Goal: Navigation & Orientation: Understand site structure

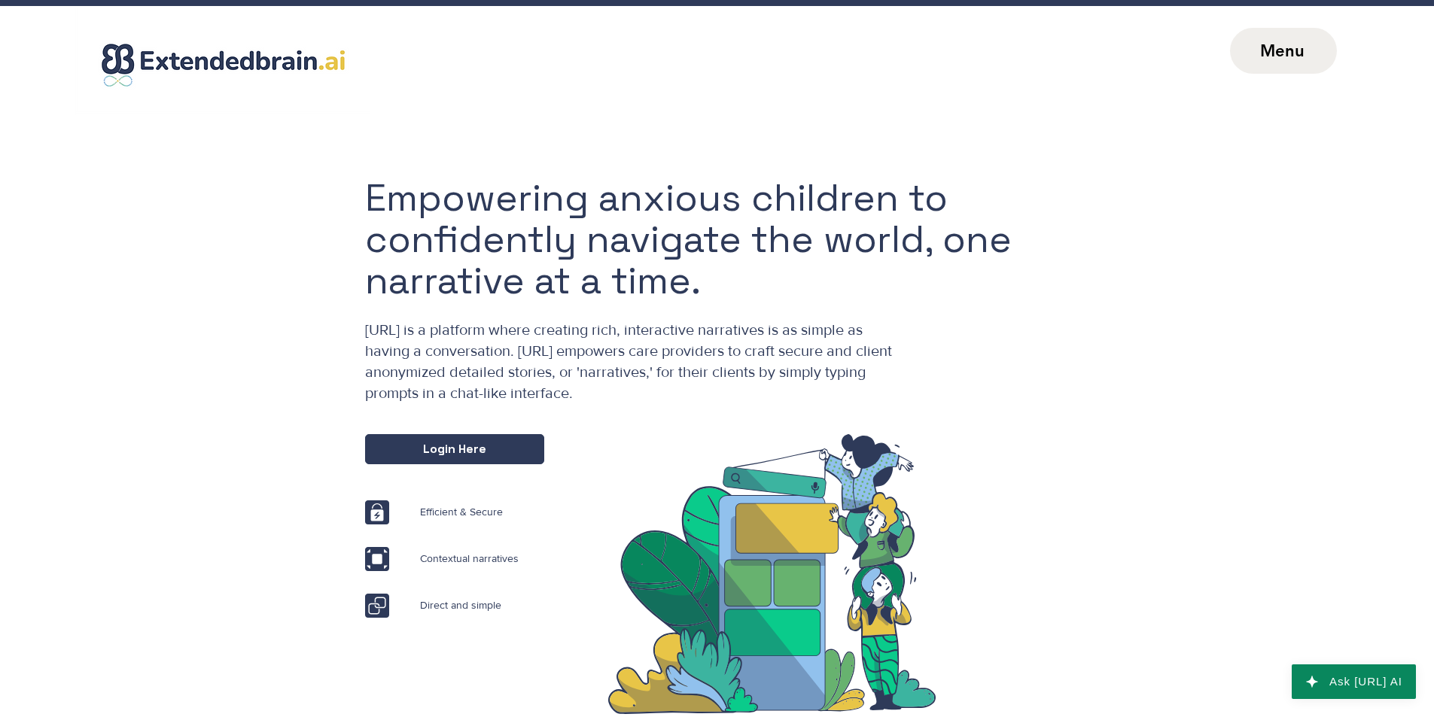
click at [1279, 68] on span "Menu" at bounding box center [1283, 51] width 107 height 46
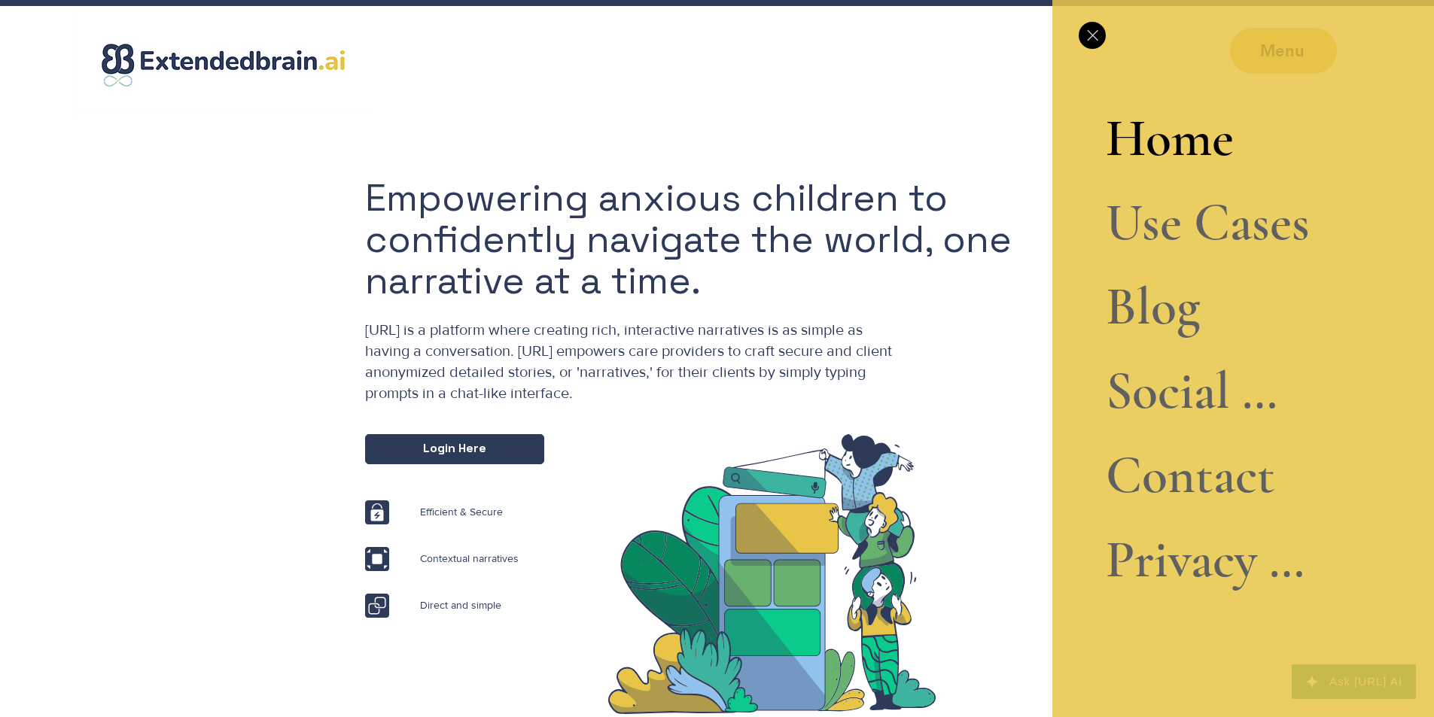
click at [1209, 147] on link "Home" at bounding box center [1207, 138] width 204 height 84
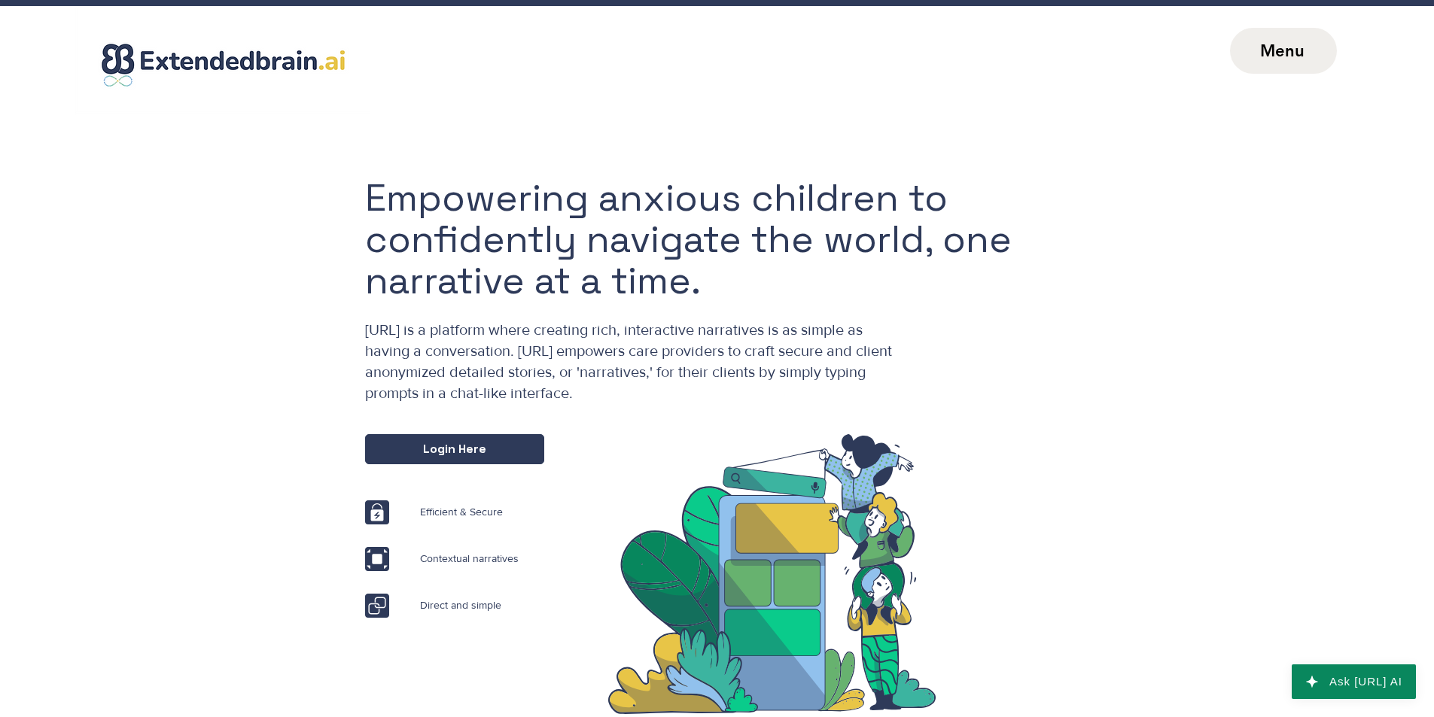
click at [1291, 56] on span "Menu" at bounding box center [1282, 51] width 44 height 20
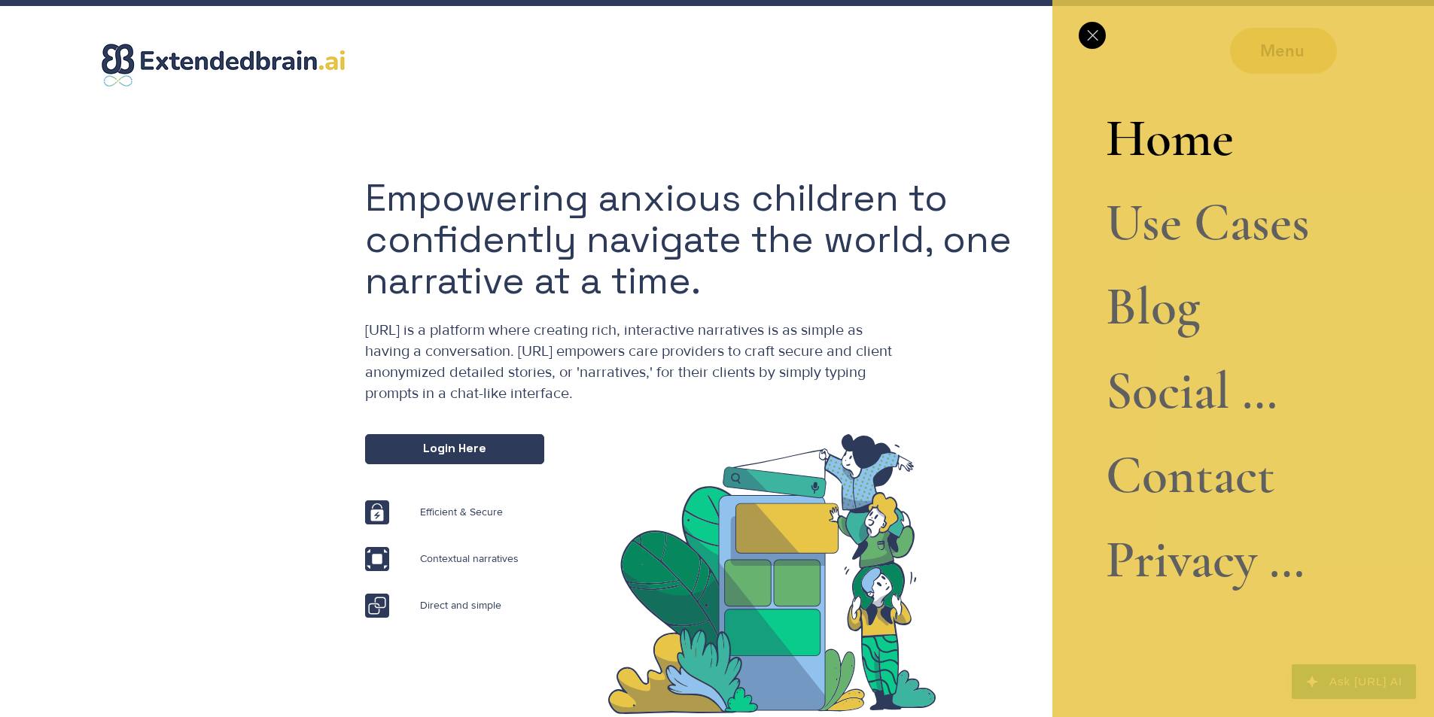
click at [1197, 235] on link "Use Cases" at bounding box center [1207, 223] width 204 height 84
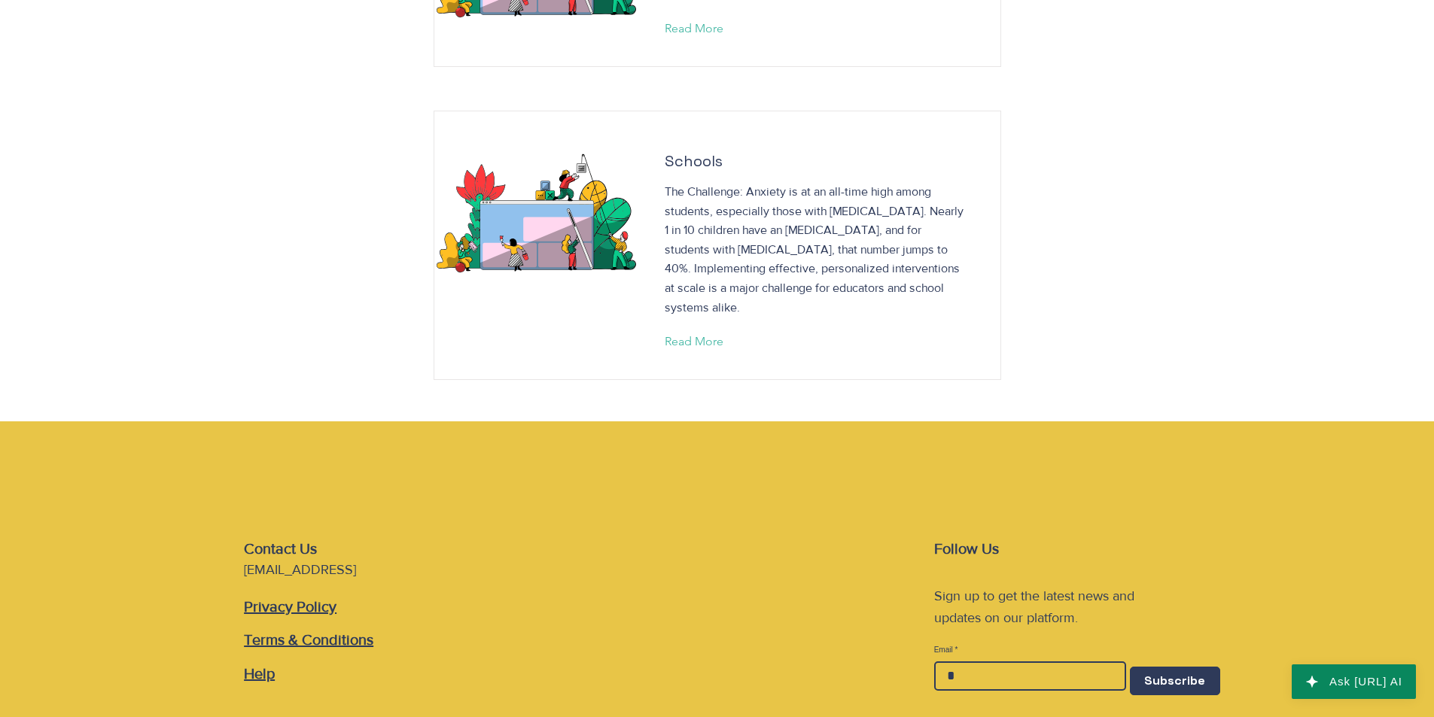
scroll to position [1786, 0]
